Goal: Check status: Check status

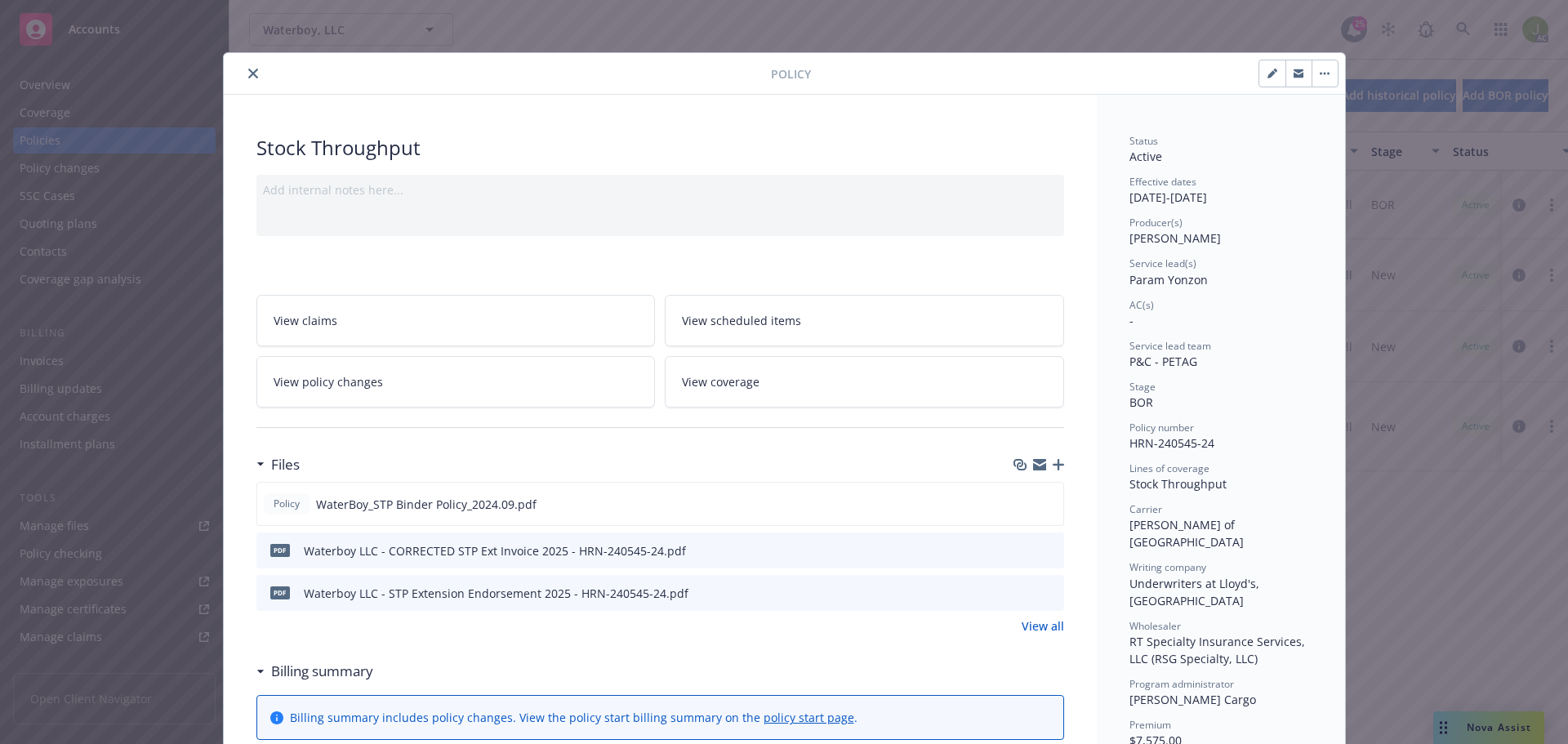
click at [248, 76] on icon "close" at bounding box center [253, 73] width 10 height 10
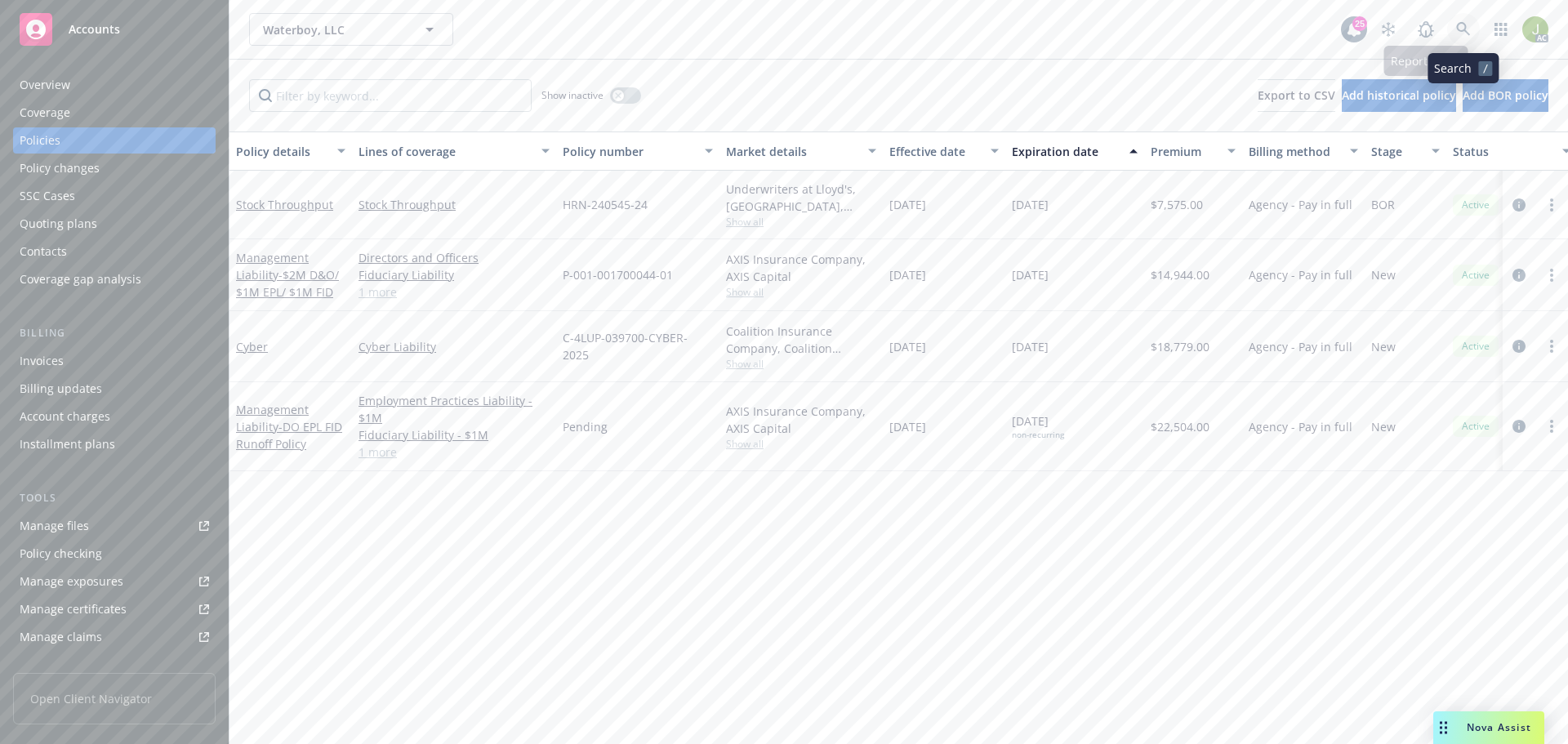
click at [1458, 35] on icon at bounding box center [1463, 29] width 15 height 15
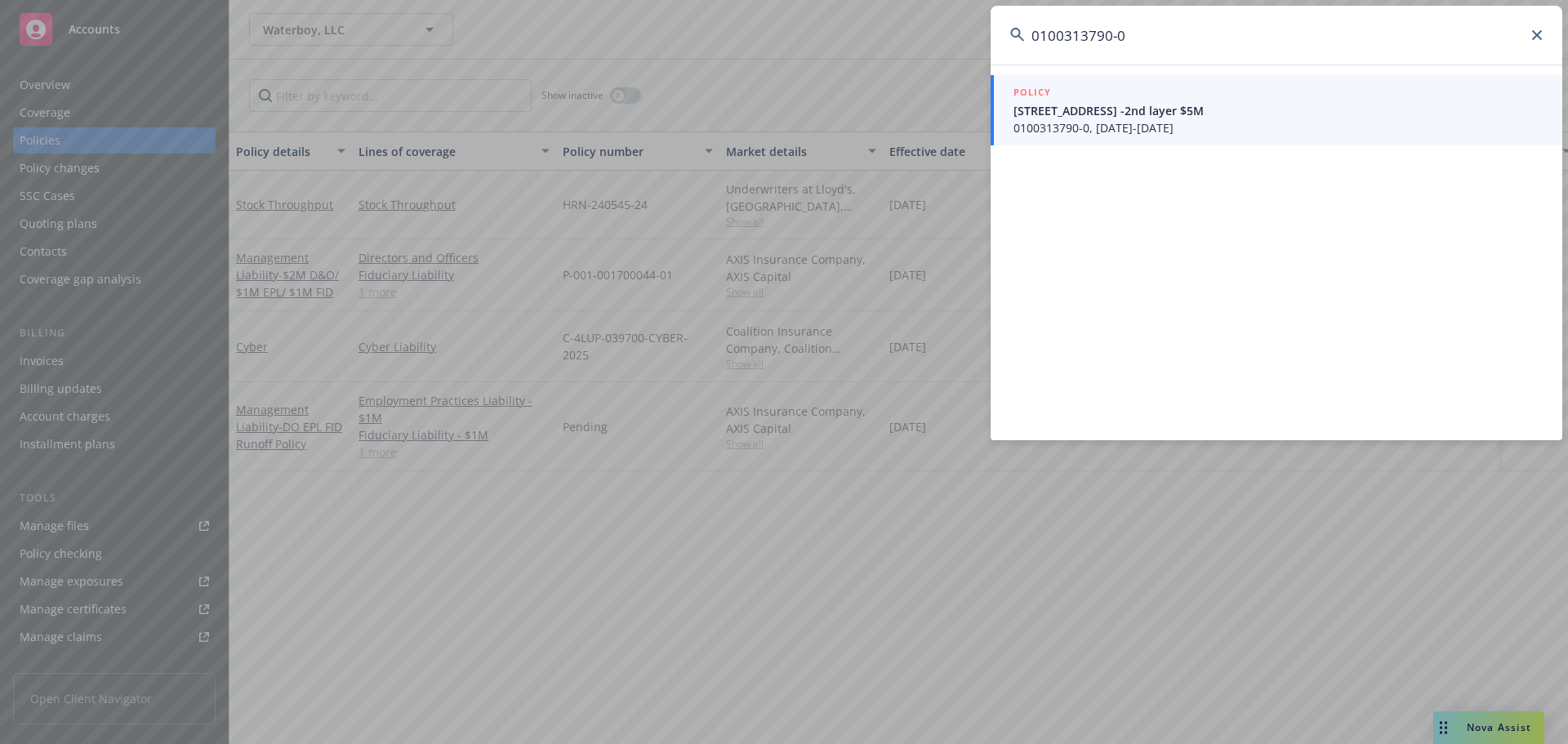
type input "0100313790-0"
click at [1037, 127] on span "0100313790-0, [DATE]-[DATE]" at bounding box center [1278, 128] width 529 height 17
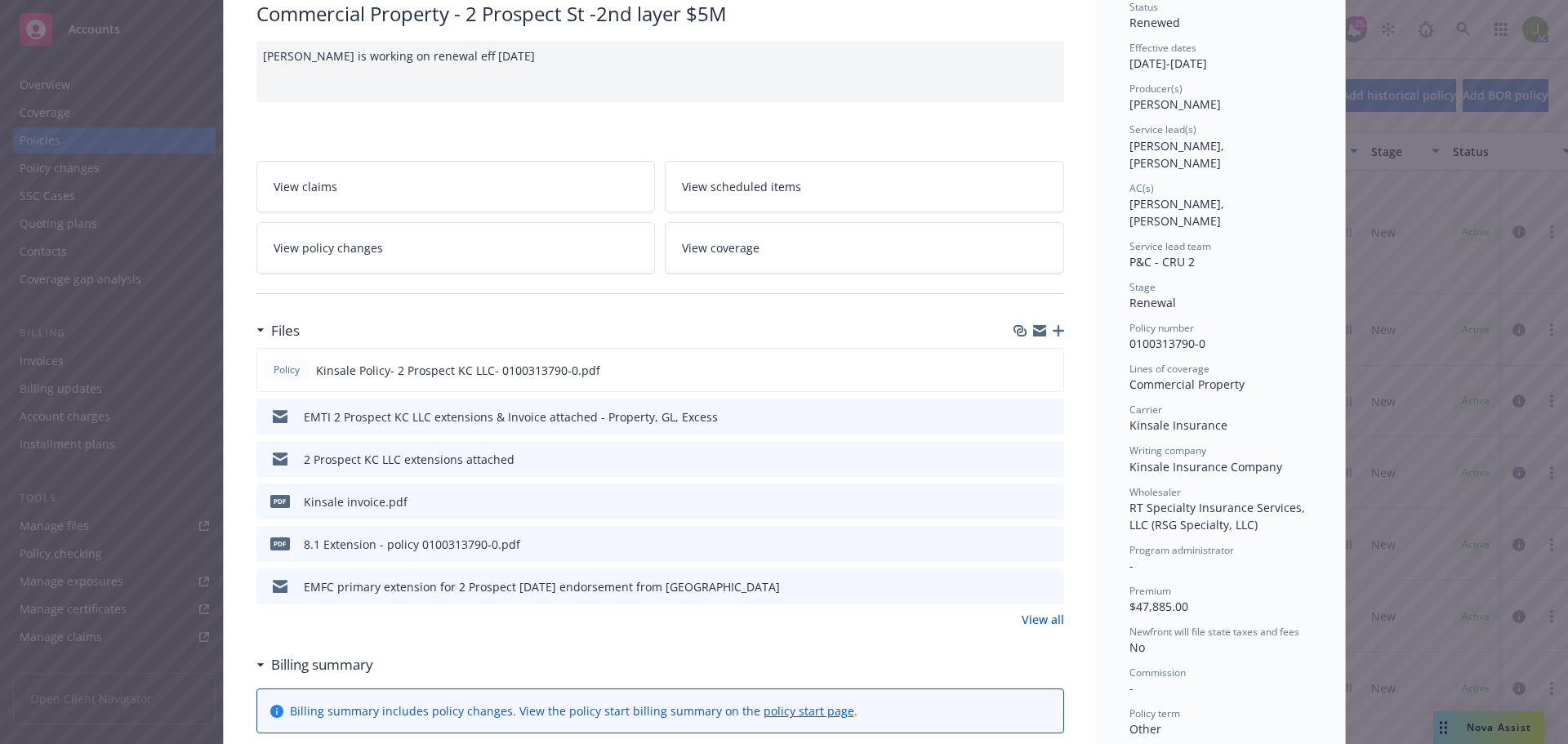
scroll to position [163, 0]
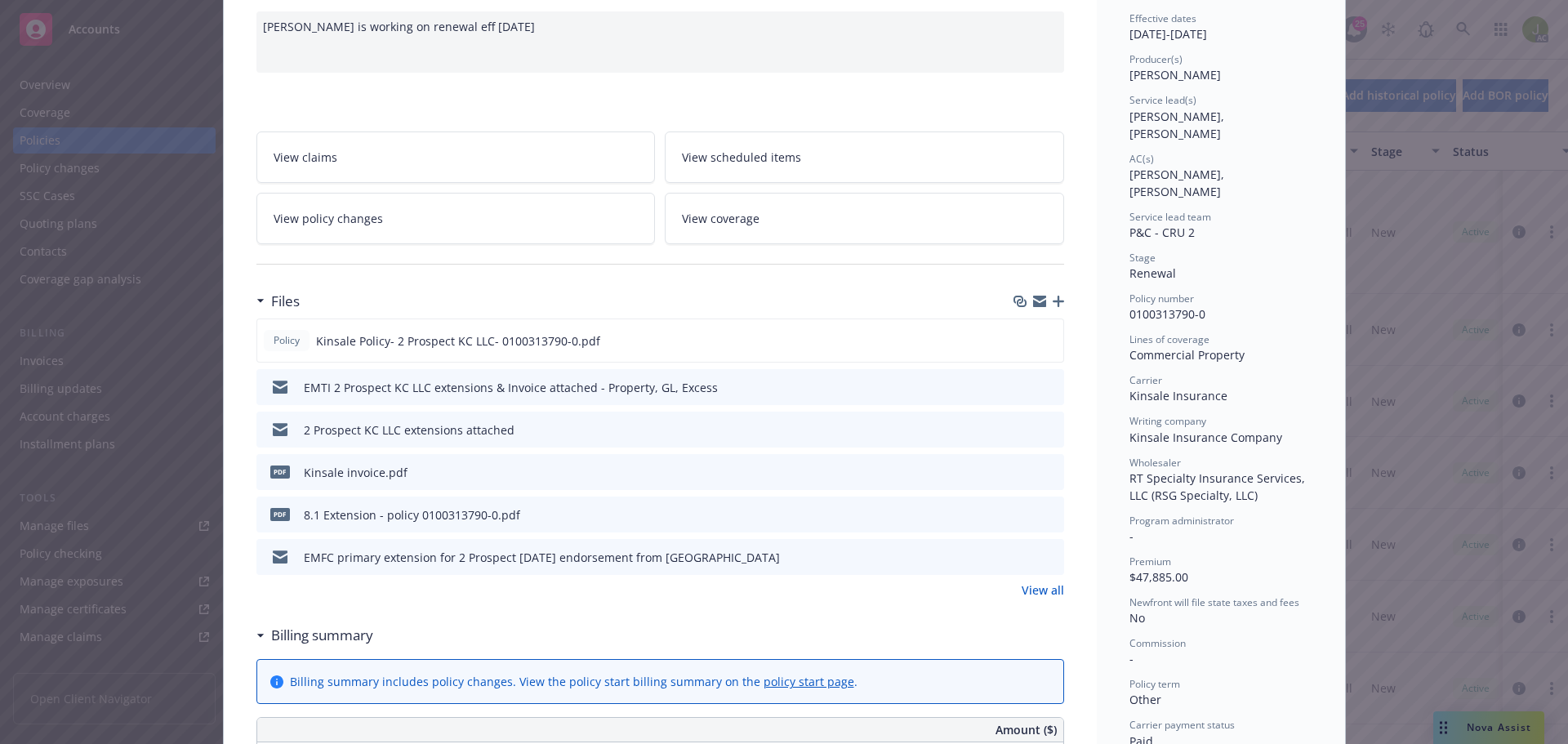
click at [1049, 474] on button "preview file" at bounding box center [1048, 471] width 18 height 15
click at [1026, 597] on link "View all" at bounding box center [1042, 590] width 43 height 17
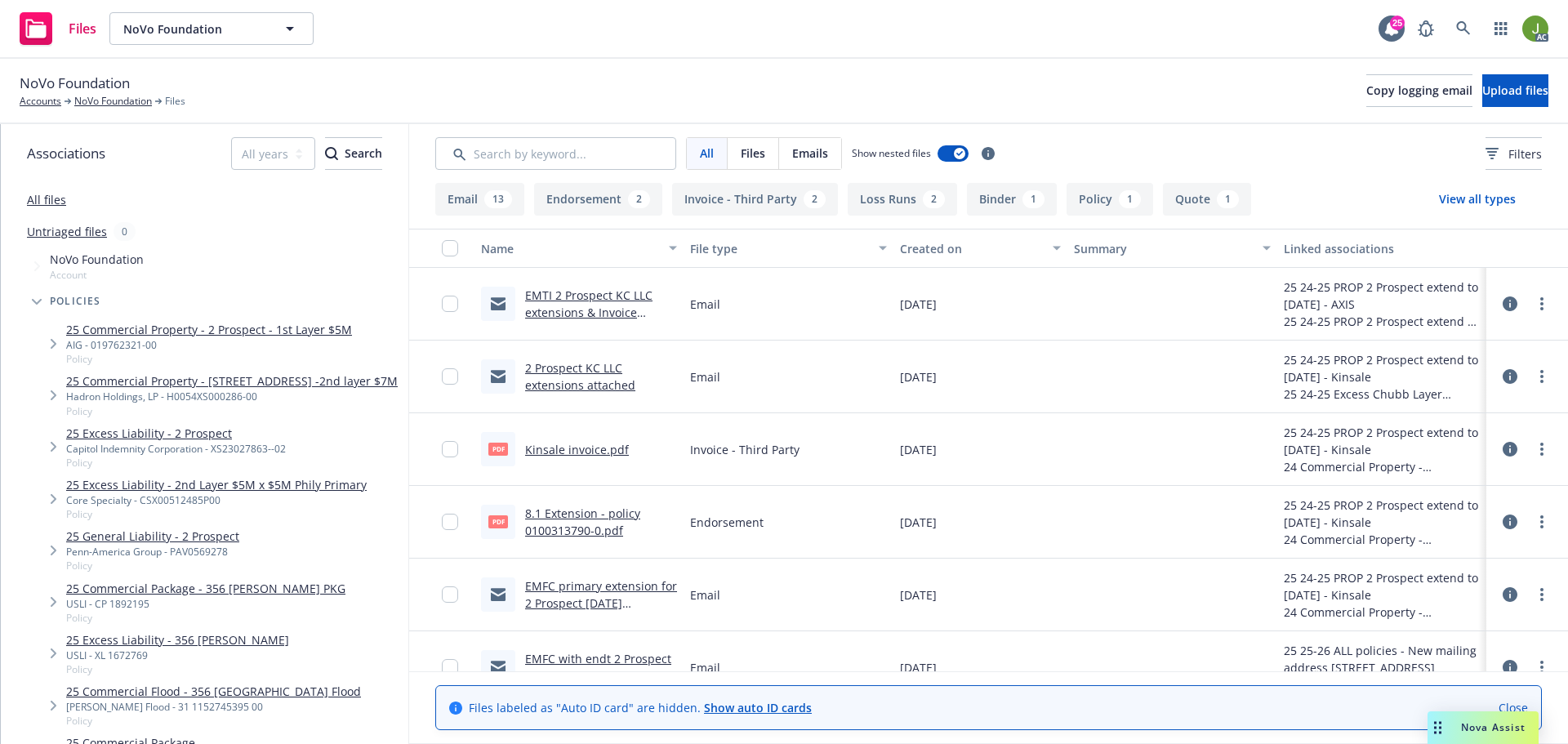
click at [625, 302] on link "EMTI 2 Prospect KC LLC extensions & Invoice attached - Property, GL, Excess" at bounding box center [589, 320] width 129 height 67
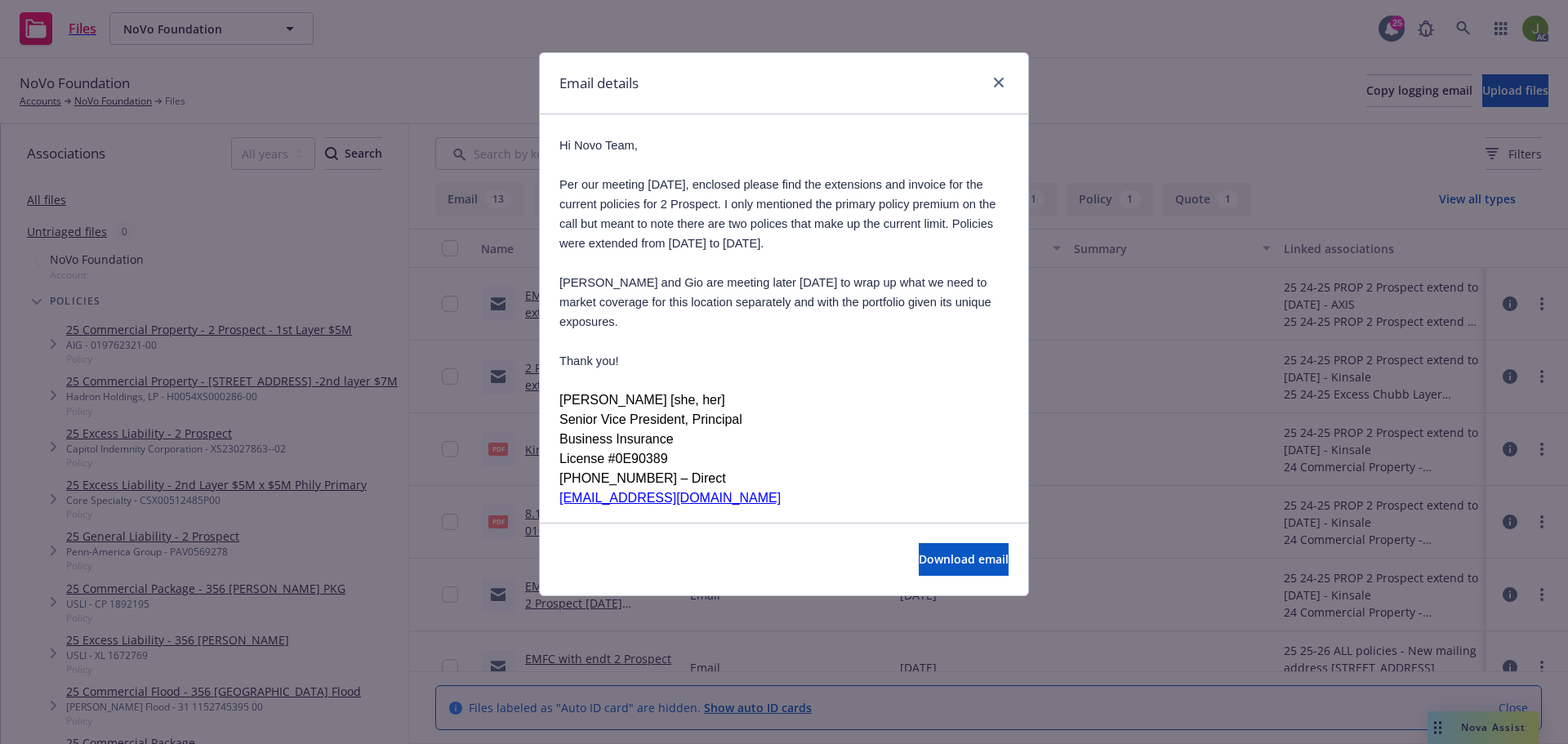
scroll to position [404, 0]
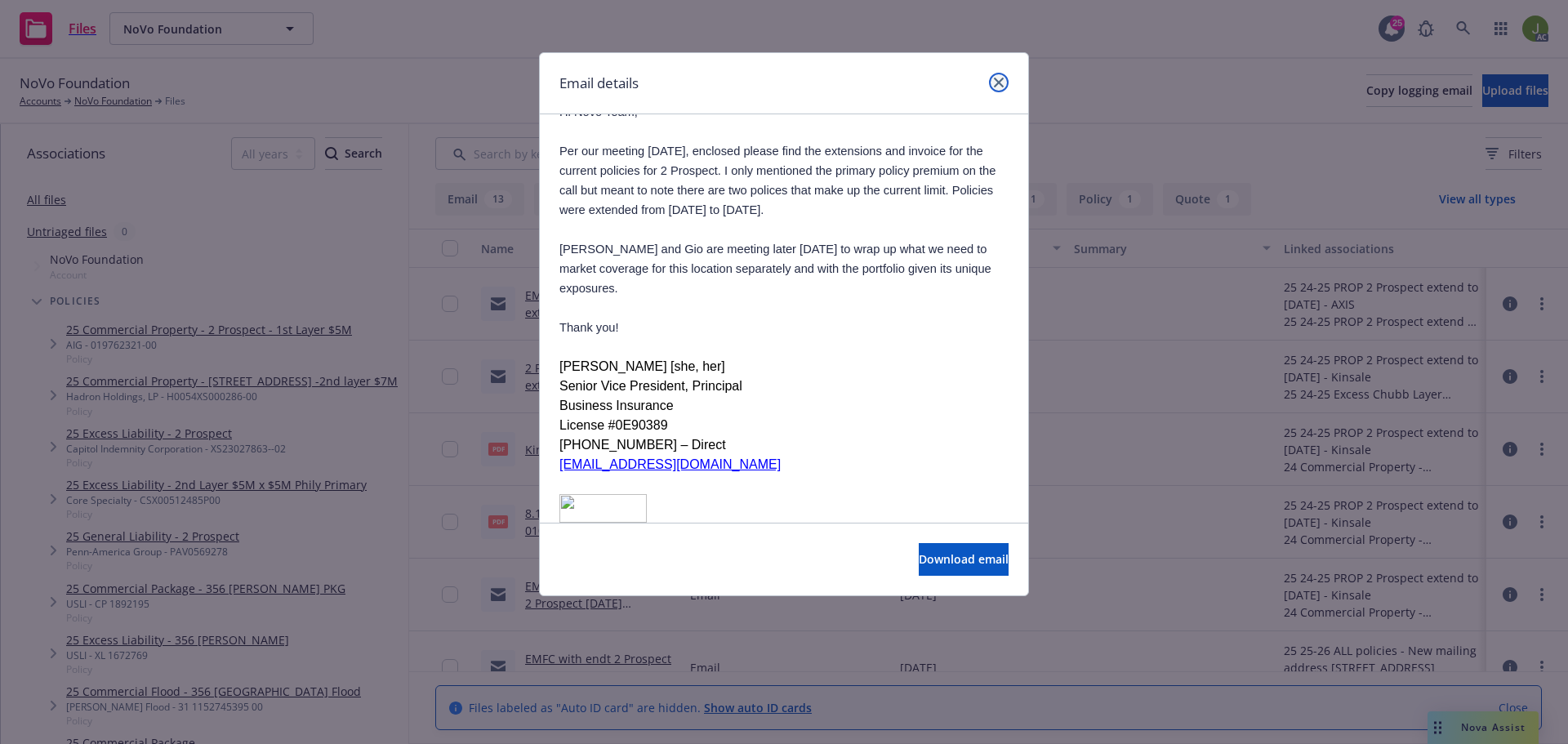
click at [993, 88] on link "close" at bounding box center [999, 82] width 20 height 20
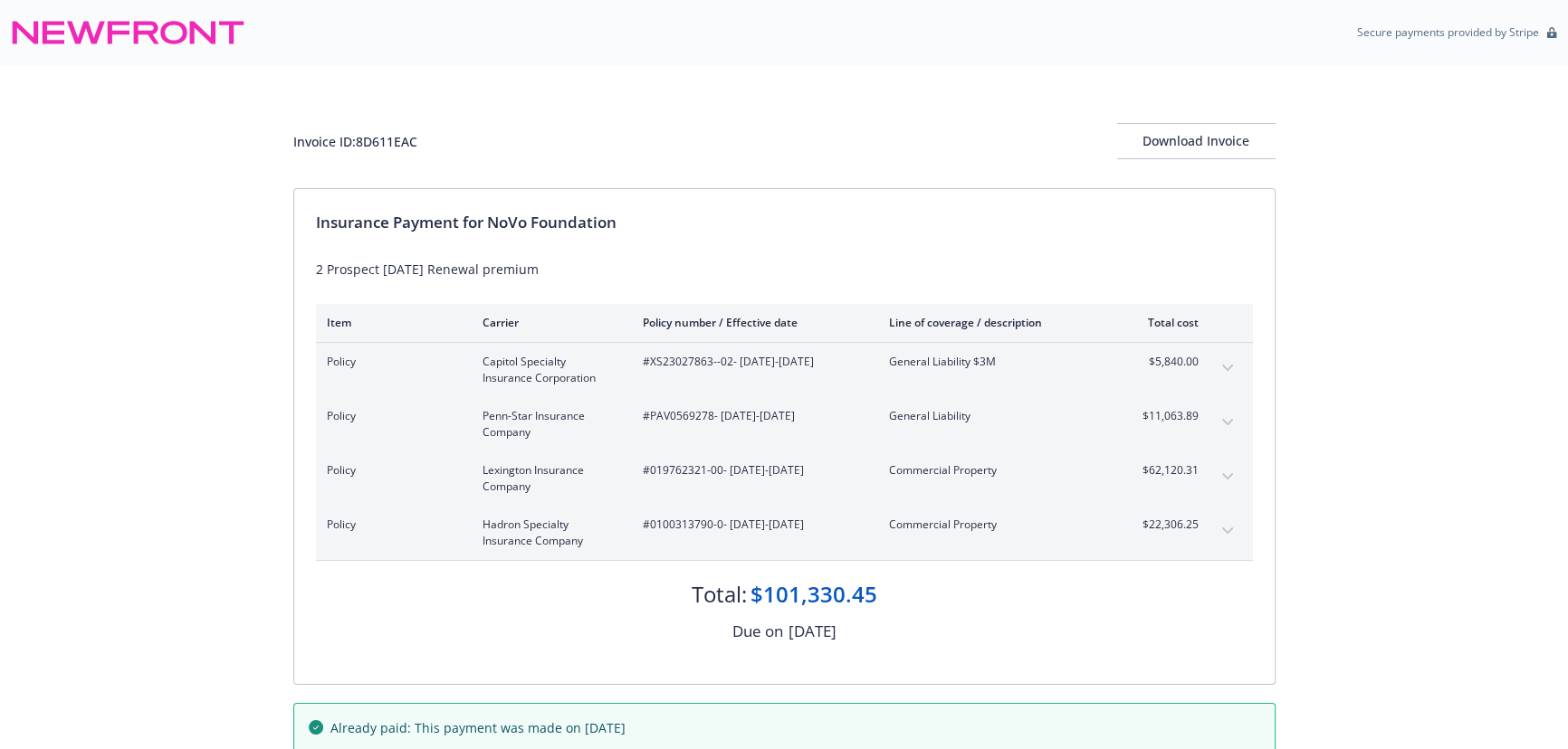
click at [1220, 530] on button "expand content" at bounding box center [1227, 531] width 29 height 29
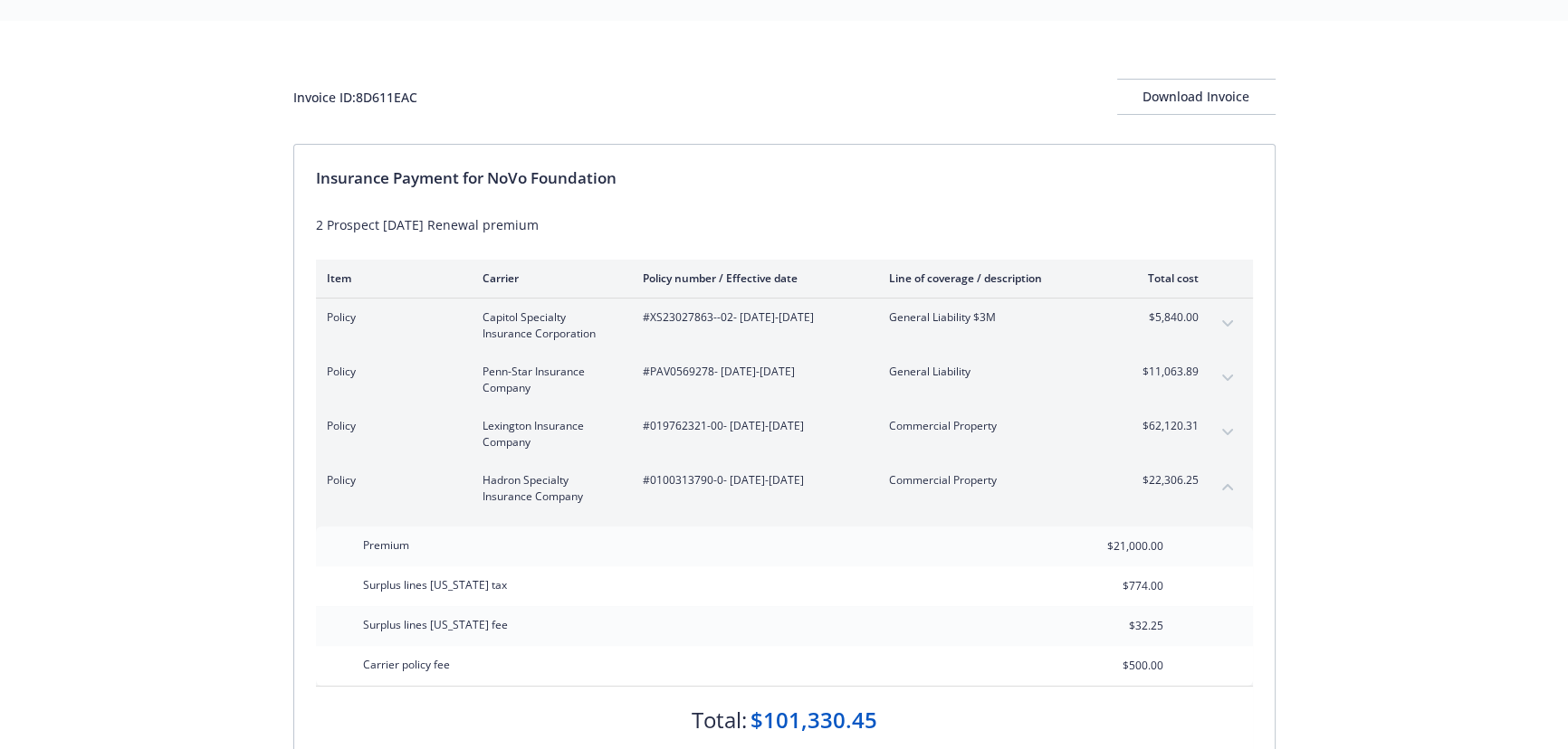
scroll to position [82, 0]
